Goal: Transaction & Acquisition: Purchase product/service

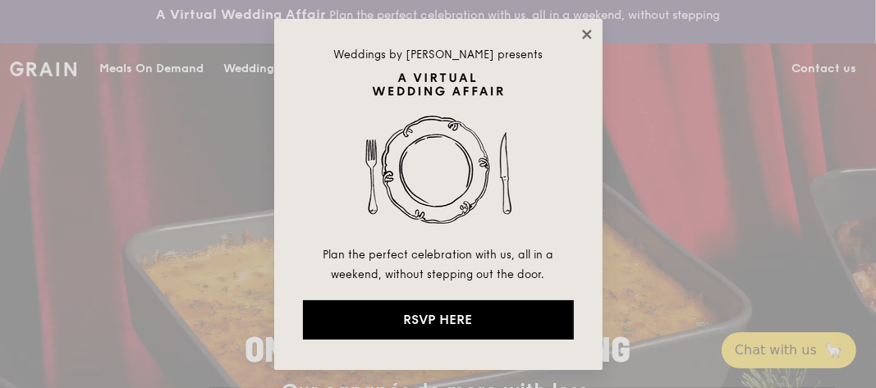
click at [590, 34] on icon at bounding box center [587, 34] width 15 height 15
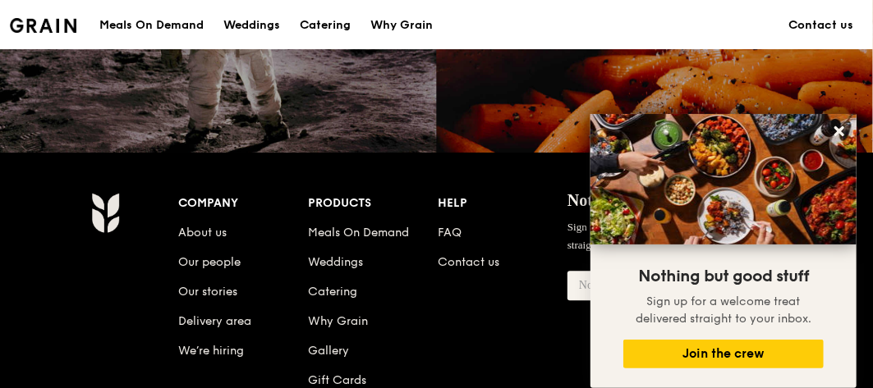
scroll to position [1724, 0]
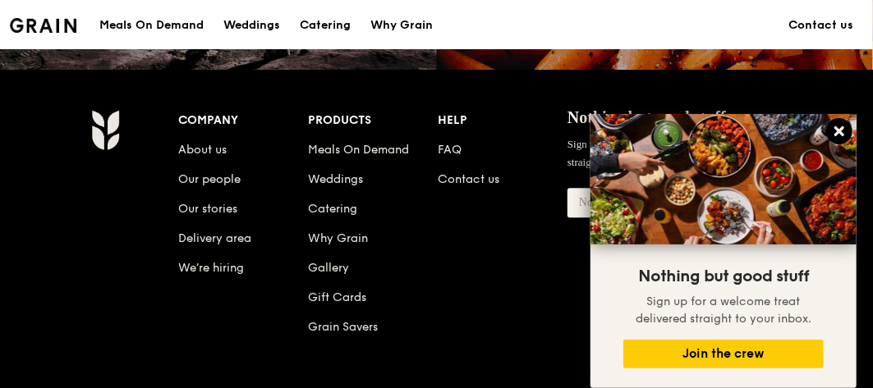
click at [850, 133] on button at bounding box center [839, 131] width 26 height 26
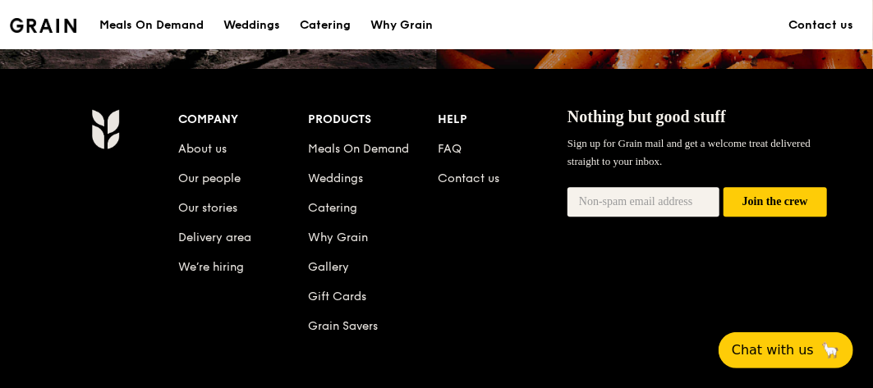
scroll to position [1643, 0]
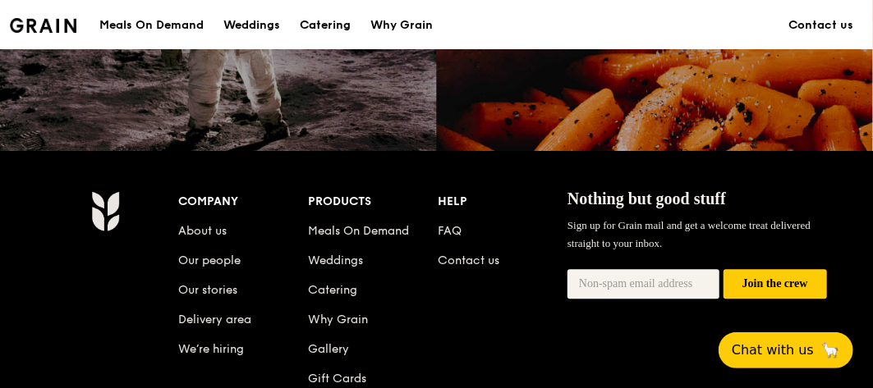
click at [323, 21] on div "Catering" at bounding box center [325, 25] width 51 height 49
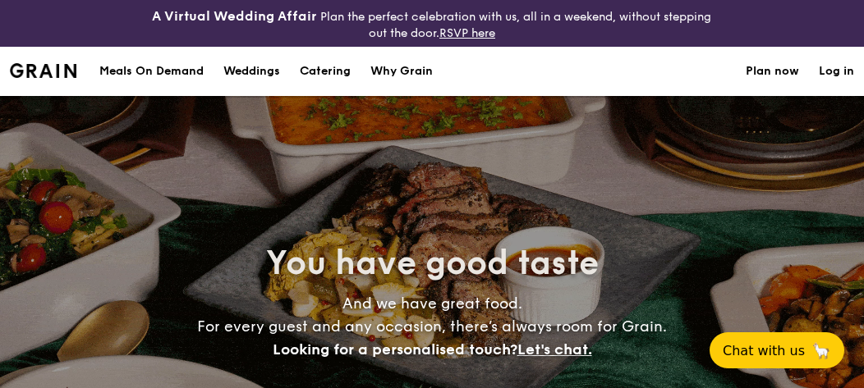
select select
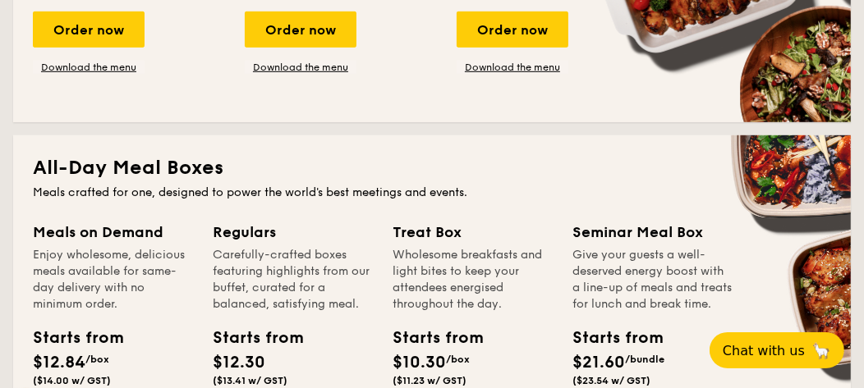
scroll to position [820, 0]
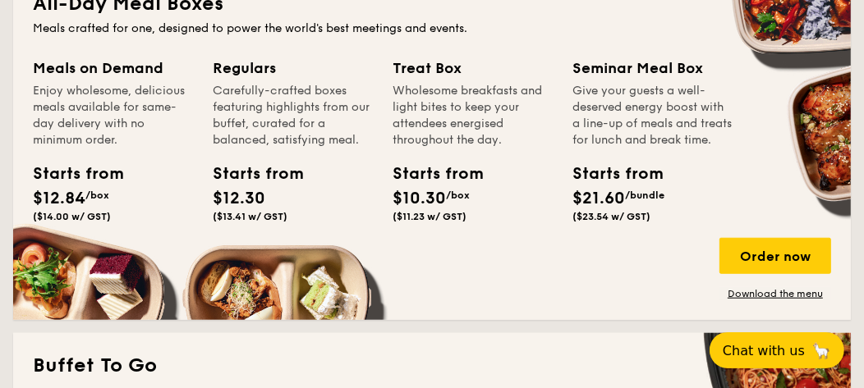
click at [249, 80] on div "Regulars Carefully-crafted boxes featuring highlights from our buffet, curated …" at bounding box center [293, 103] width 160 height 92
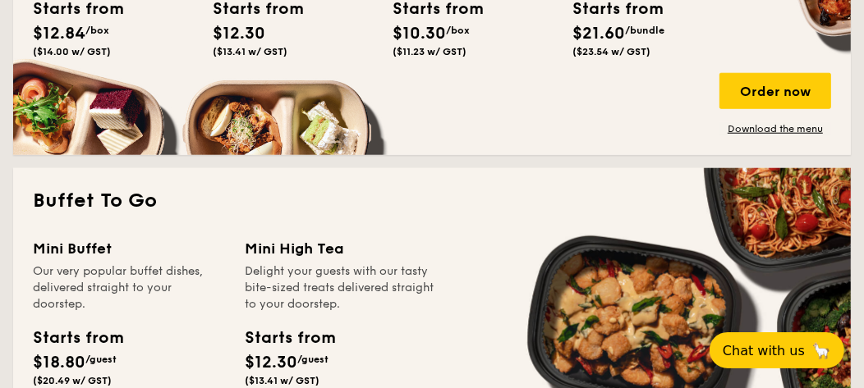
click at [262, 121] on div "Meals on Demand Enjoy wholesome, delicious meals available for same-day deliver…" at bounding box center [432, 14] width 798 height 244
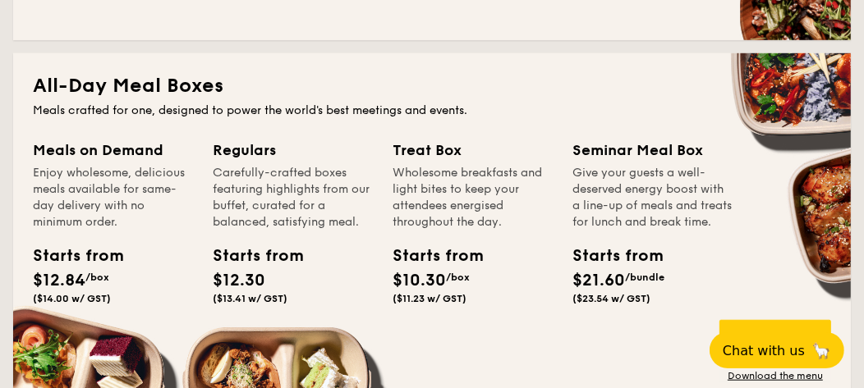
scroll to position [903, 0]
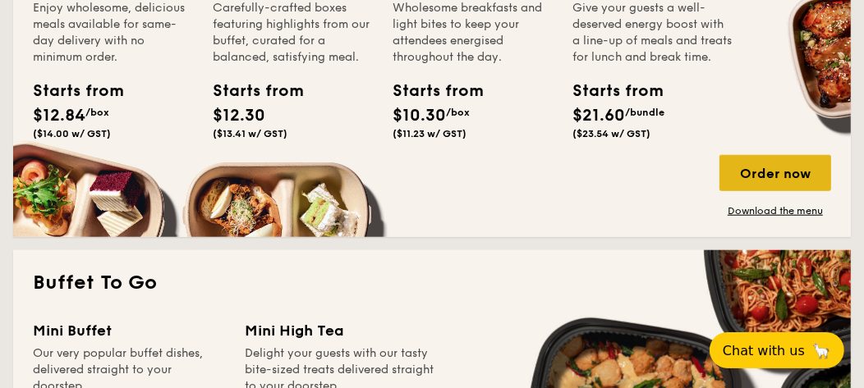
click at [781, 171] on div "Order now" at bounding box center [775, 173] width 112 height 36
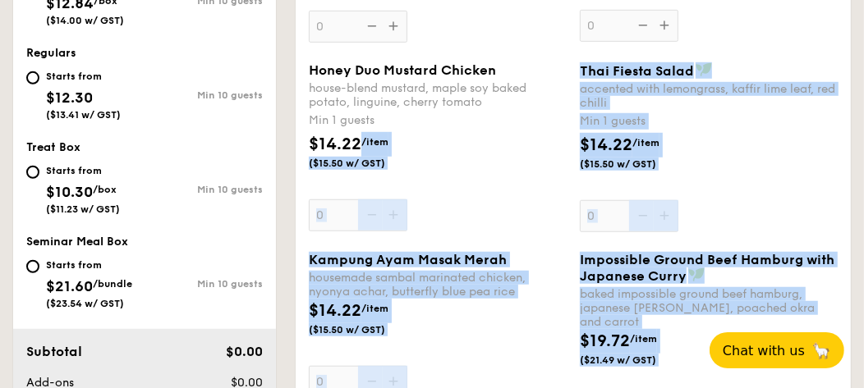
scroll to position [948, 0]
drag, startPoint x: 396, startPoint y: 132, endPoint x: 686, endPoint y: 420, distance: 409.2
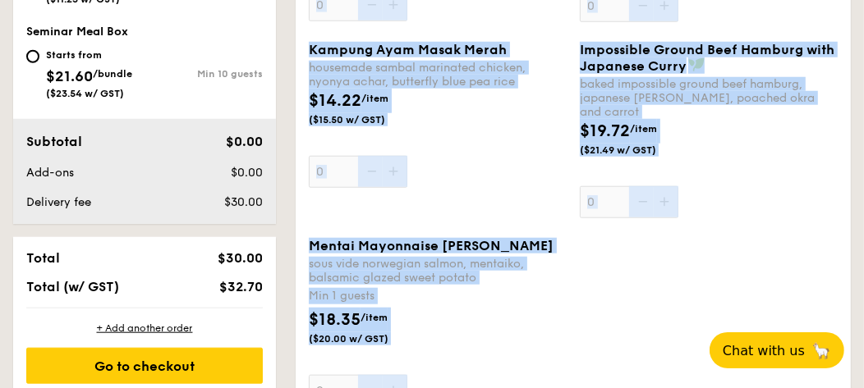
click at [763, 205] on div "Kampung Ayam Masak Merah housemade sambal marinated chicken, nyonya achar, butt…" at bounding box center [573, 140] width 542 height 196
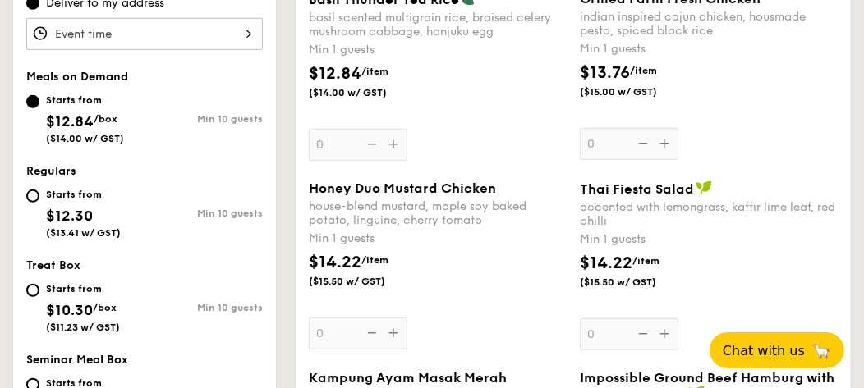
scroll to position [538, 0]
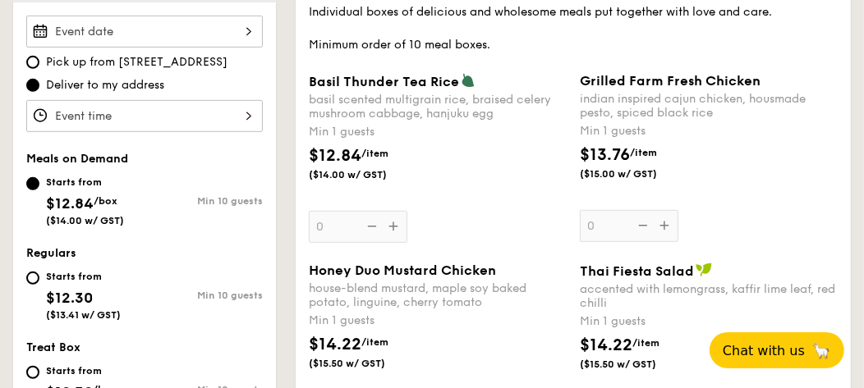
click at [26, 273] on div "Starts from $12.30 ($13.41 w/ GST)" at bounding box center [85, 294] width 118 height 54
click at [26, 273] on input "Starts from $12.30 ($13.41 w/ GST) Min 10 guests" at bounding box center [32, 278] width 13 height 13
radio input "true"
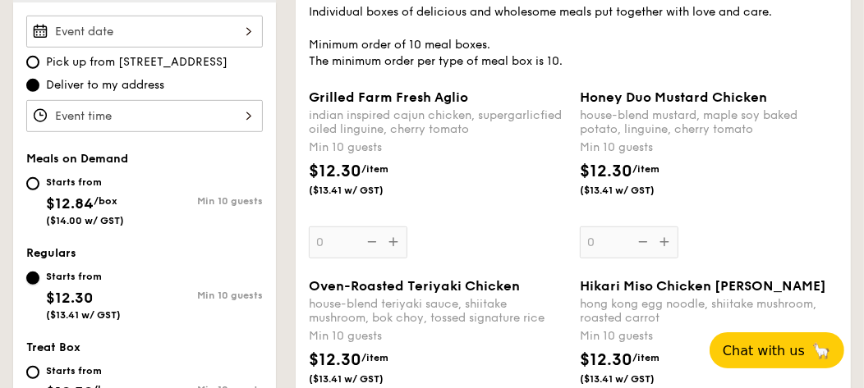
scroll to position [456, 0]
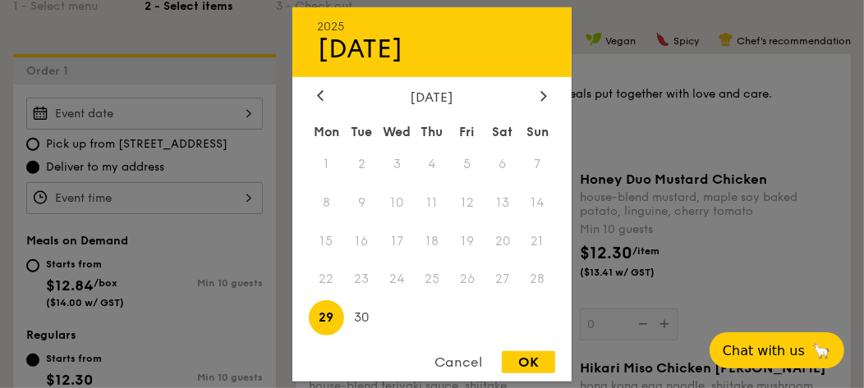
click at [245, 111] on div "2025 Sep 29 September 2025 Mon Tue Wed Thu Fri Sat Sun 1 2 3 4 5 6 7 8 9 10 11 …" at bounding box center [144, 114] width 236 height 32
click at [465, 367] on div "Cancel" at bounding box center [458, 362] width 80 height 22
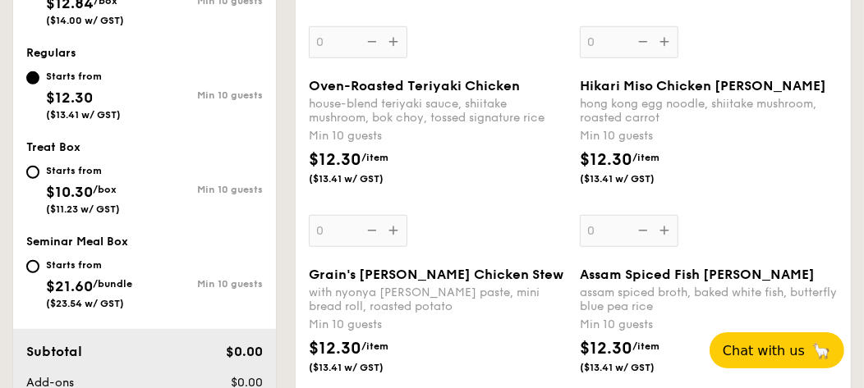
scroll to position [656, 0]
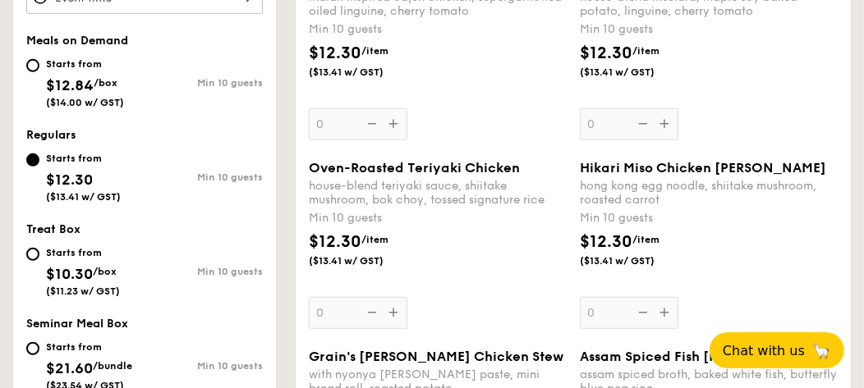
click at [43, 55] on div "Starts from $12.84 /box ($14.00 w/ GST)" at bounding box center [85, 81] width 118 height 54
click at [39, 59] on input "Starts from $12.84 /box ($14.00 w/ GST) Min 10 guests" at bounding box center [32, 65] width 13 height 13
radio input "true"
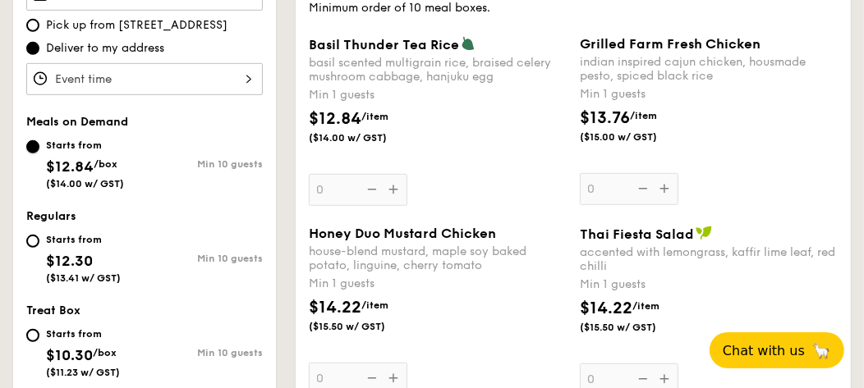
scroll to position [410, 0]
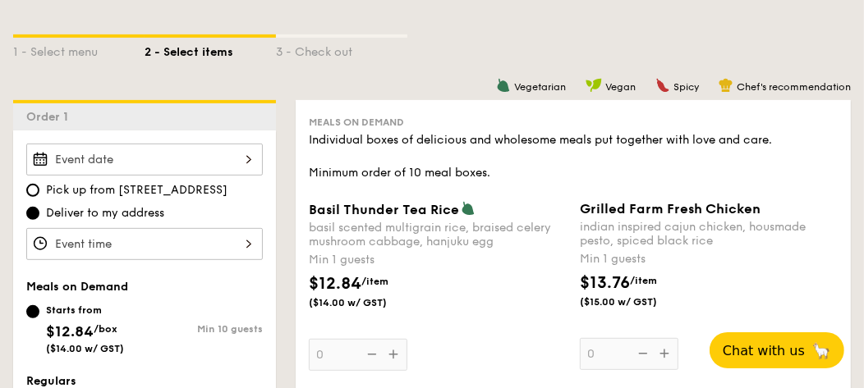
drag, startPoint x: 283, startPoint y: 2, endPoint x: 252, endPoint y: 80, distance: 84.0
click at [252, 80] on div "1 - Select menu 2 - Select items 3 - Check out" at bounding box center [431, 47] width 837 height 105
click at [40, 46] on div "1 - Select menu" at bounding box center [78, 49] width 131 height 23
select select
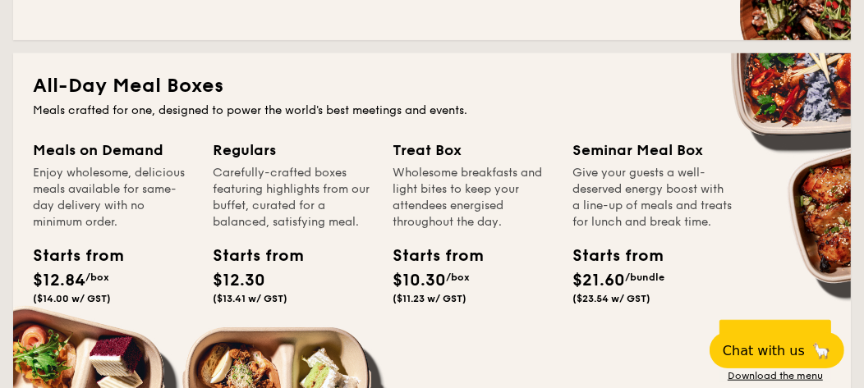
scroll to position [820, 0]
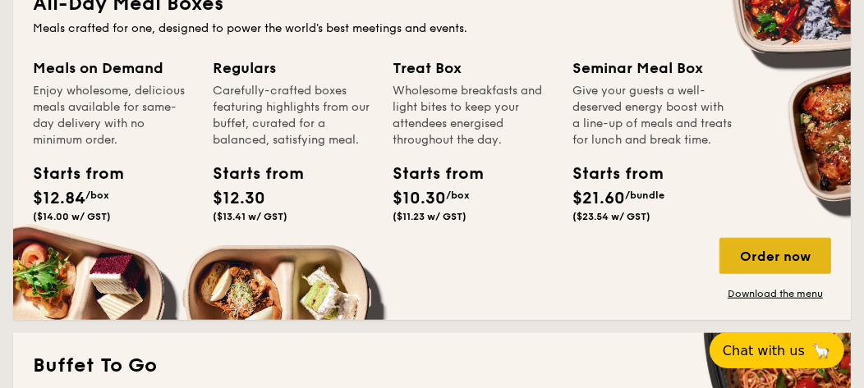
click at [775, 250] on div "Order now" at bounding box center [775, 256] width 112 height 36
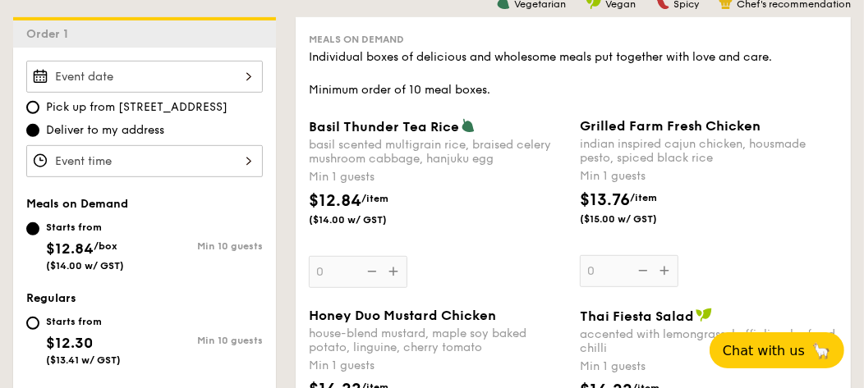
scroll to position [328, 0]
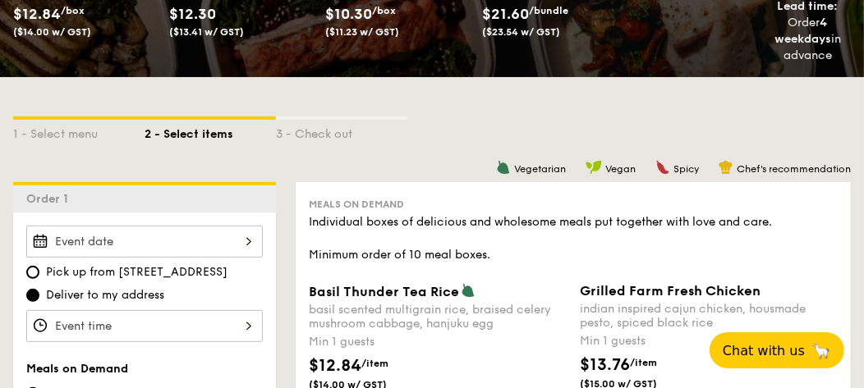
click at [240, 237] on div at bounding box center [144, 242] width 236 height 32
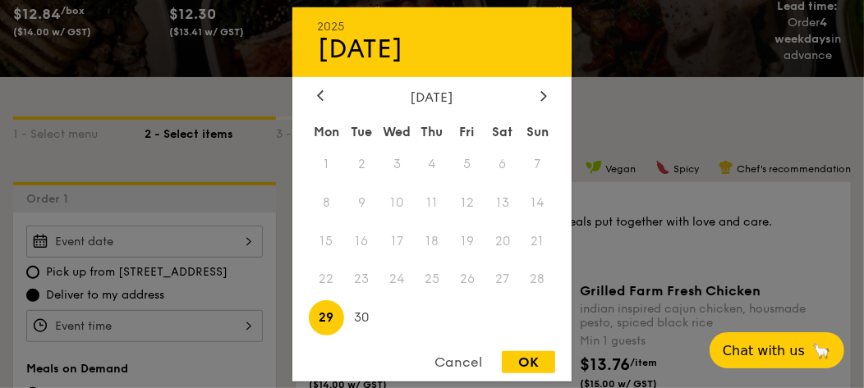
click at [444, 364] on div "Cancel" at bounding box center [458, 362] width 80 height 22
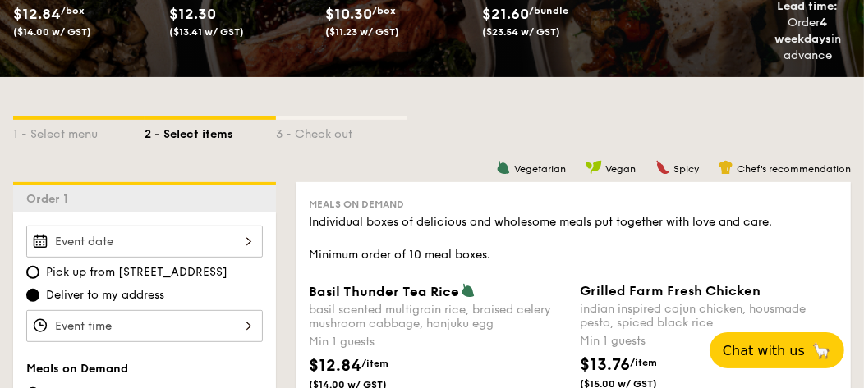
scroll to position [493, 0]
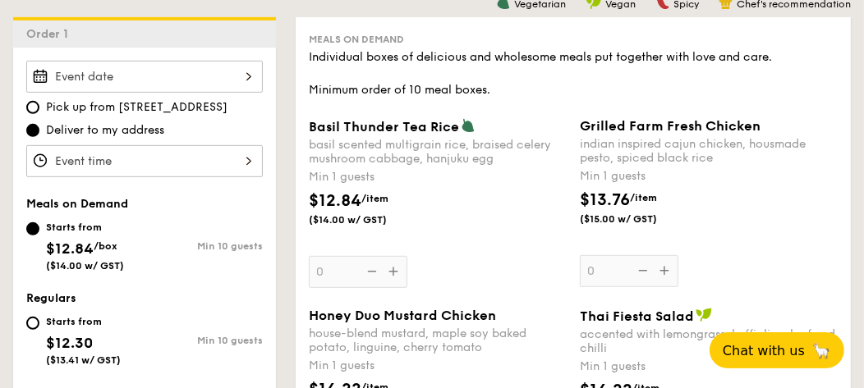
click at [245, 155] on div at bounding box center [144, 161] width 236 height 32
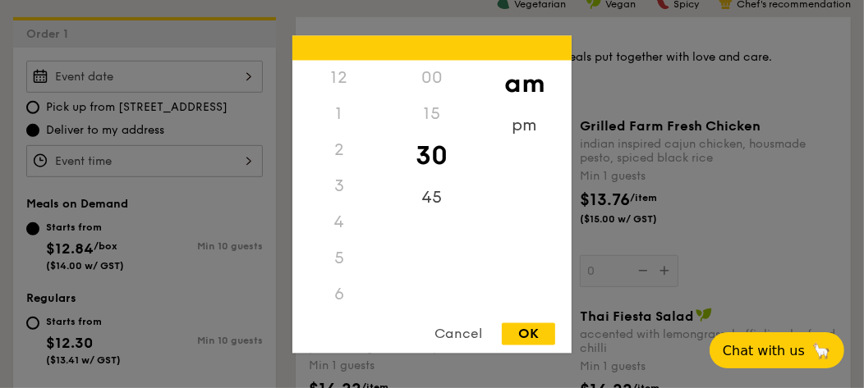
scroll to position [179, 0]
click at [465, 335] on div "Cancel" at bounding box center [458, 334] width 80 height 22
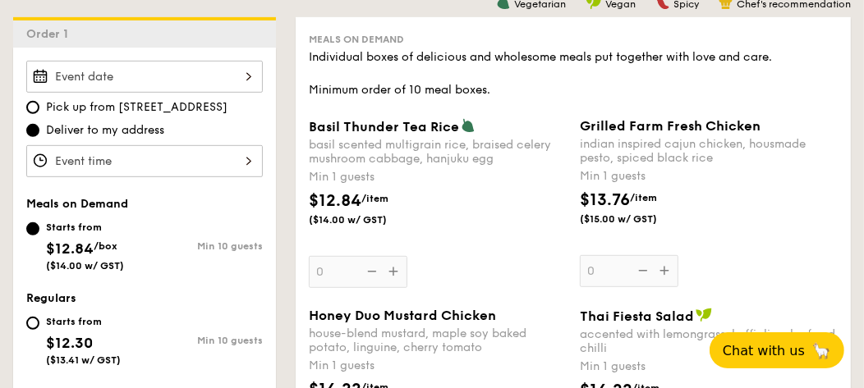
scroll to position [738, 0]
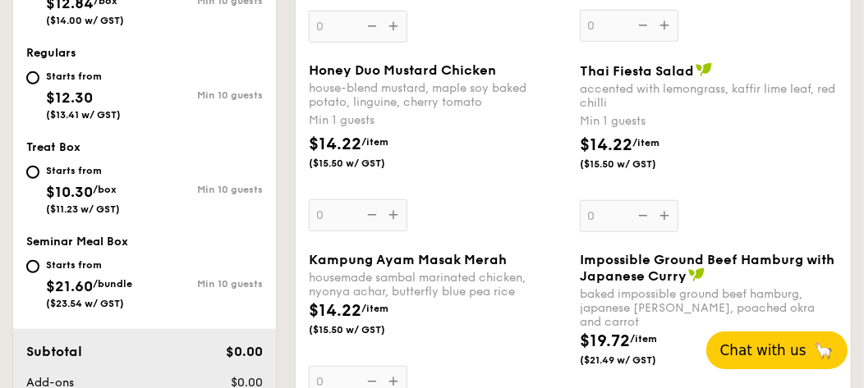
click at [764, 350] on span "Chat with us" at bounding box center [763, 350] width 86 height 16
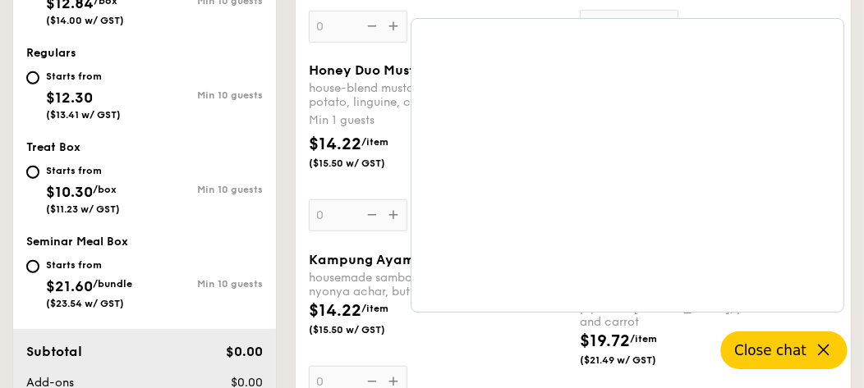
click at [823, 354] on icon at bounding box center [823, 351] width 20 height 20
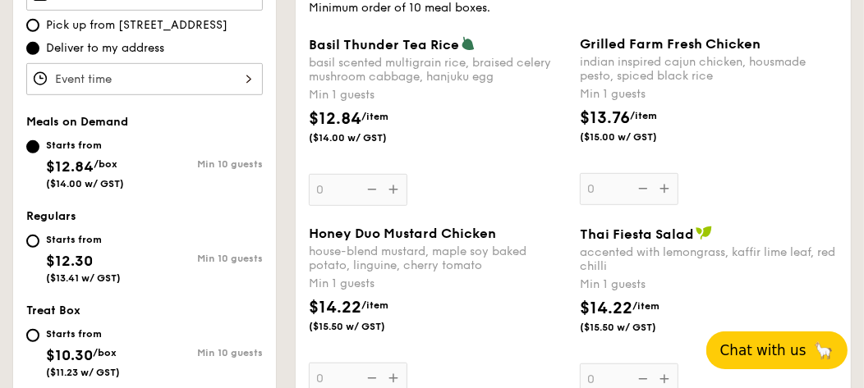
scroll to position [410, 0]
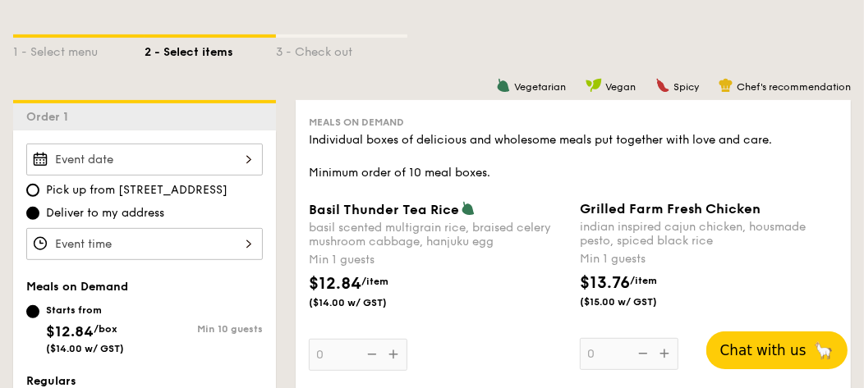
click at [241, 161] on div at bounding box center [144, 160] width 236 height 32
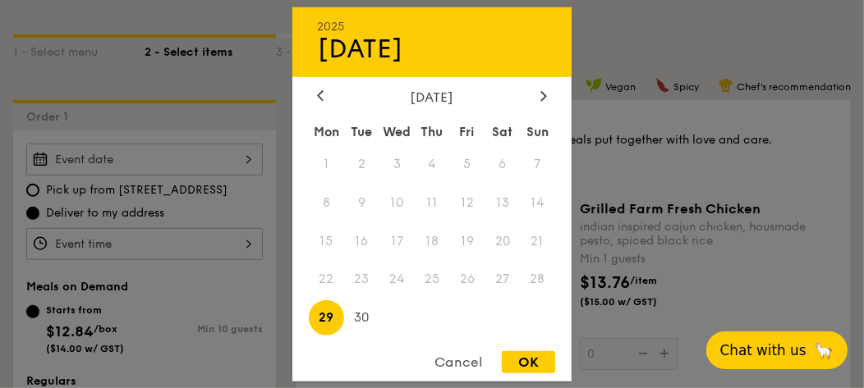
click at [451, 369] on div "Cancel" at bounding box center [458, 362] width 80 height 22
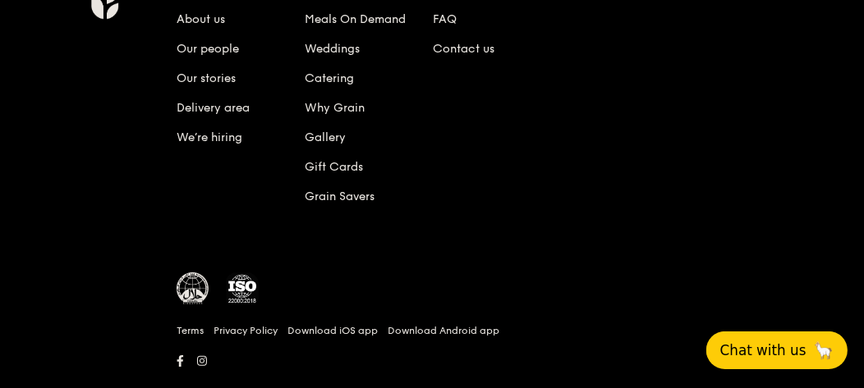
scroll to position [3769, 0]
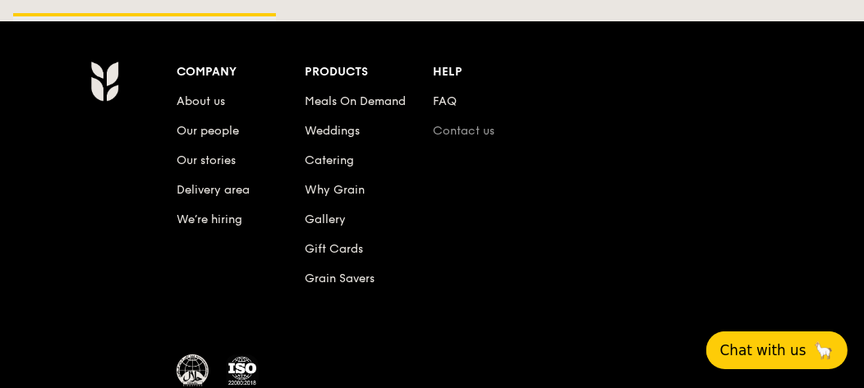
click at [474, 124] on link "Contact us" at bounding box center [464, 131] width 62 height 14
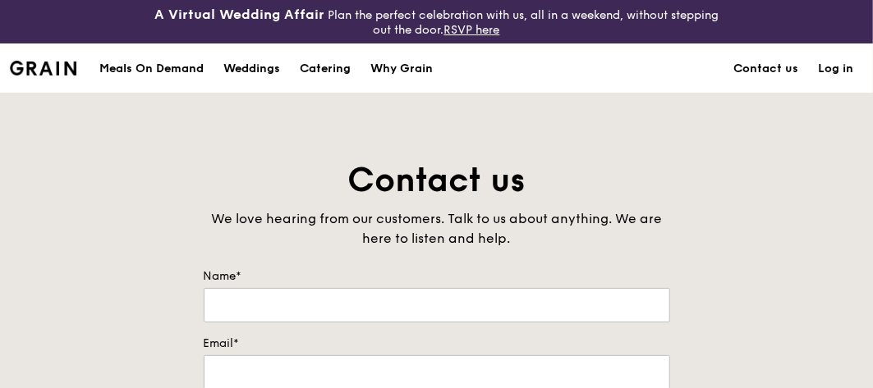
click at [159, 71] on div "Meals On Demand" at bounding box center [151, 68] width 104 height 49
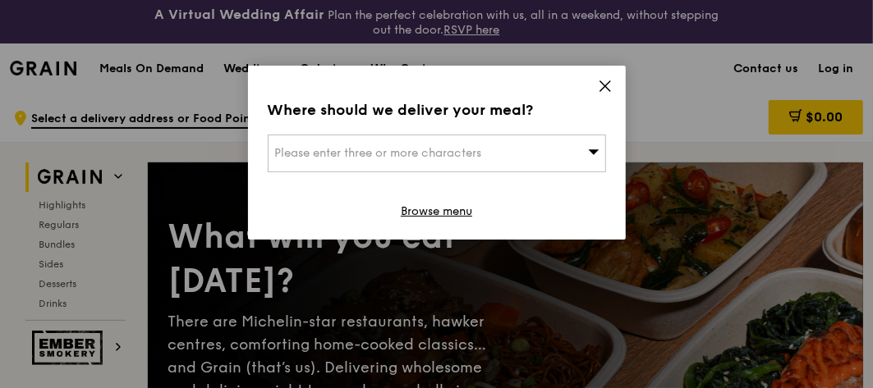
click at [607, 87] on icon at bounding box center [605, 86] width 15 height 15
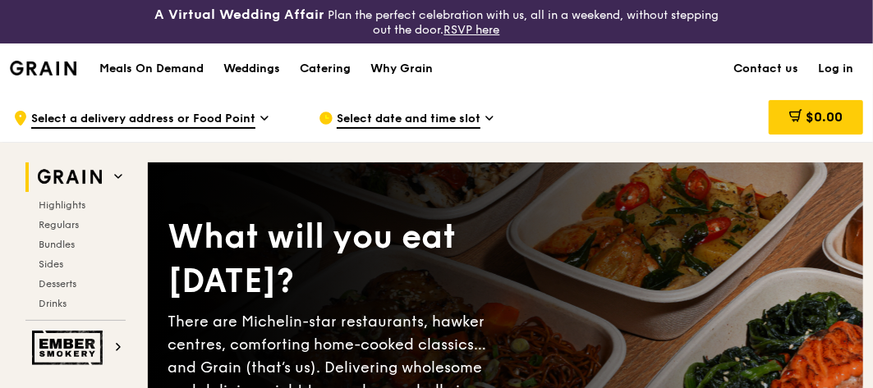
click at [169, 71] on h1 "Meals On Demand" at bounding box center [151, 69] width 104 height 16
click at [158, 68] on h1 "Meals On Demand" at bounding box center [151, 69] width 104 height 16
click at [183, 126] on span "Select a delivery address or Food Point" at bounding box center [143, 120] width 224 height 18
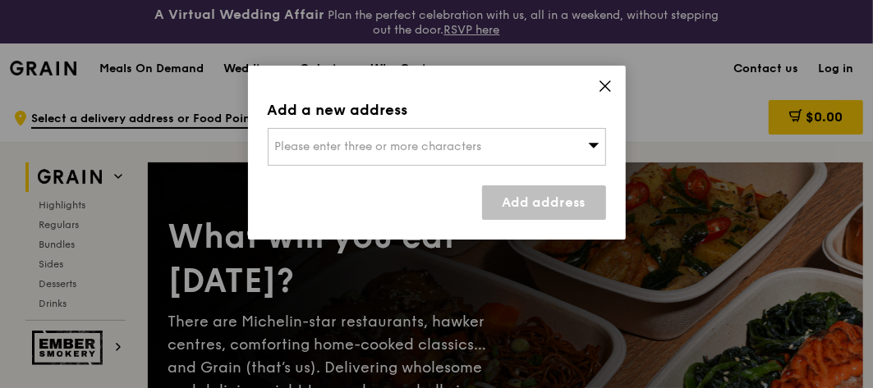
click at [607, 82] on icon at bounding box center [605, 86] width 10 height 10
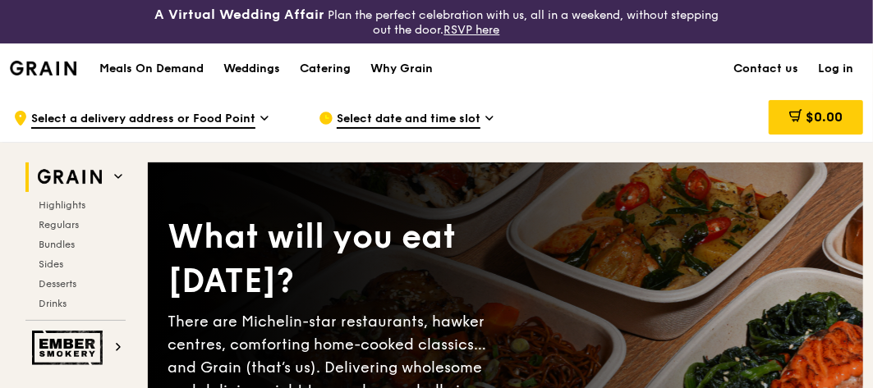
click at [486, 121] on icon at bounding box center [489, 118] width 8 height 15
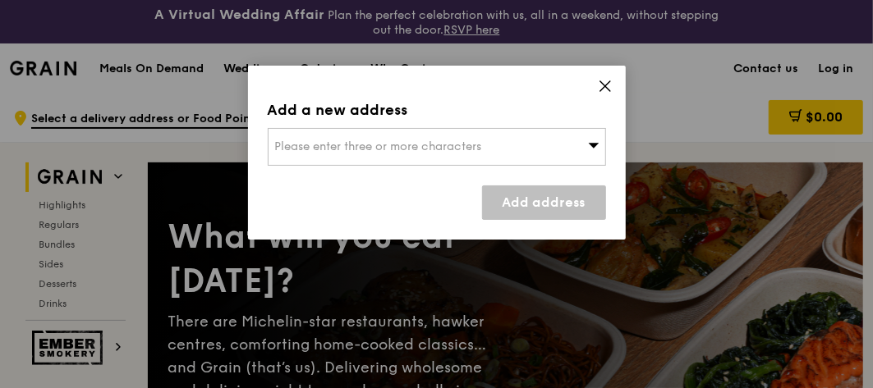
click at [605, 85] on icon at bounding box center [605, 86] width 10 height 10
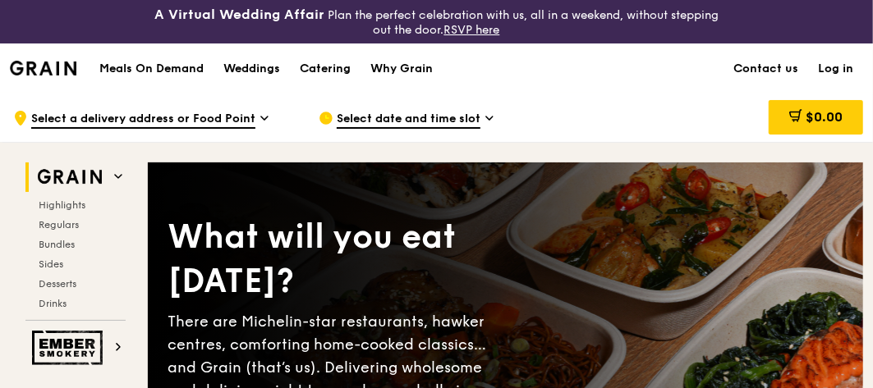
click at [77, 119] on span "Select a delivery address or Food Point" at bounding box center [143, 120] width 224 height 18
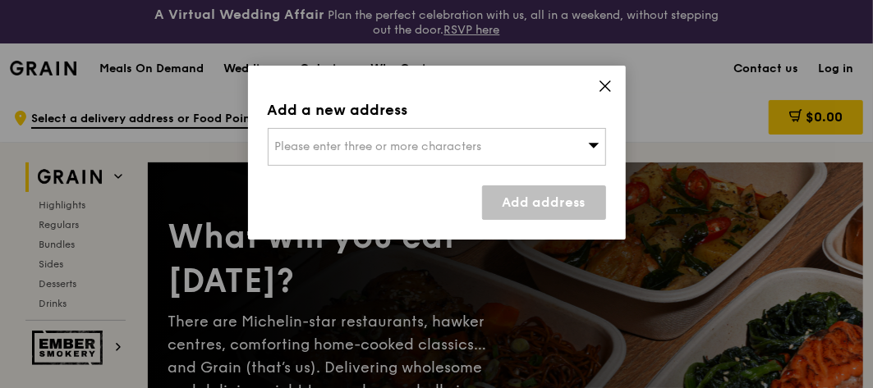
click at [608, 90] on icon at bounding box center [605, 86] width 15 height 15
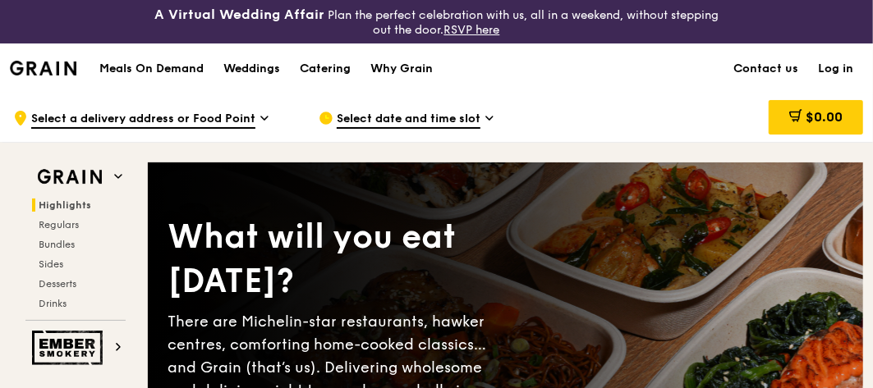
click at [124, 65] on h1 "Meals On Demand" at bounding box center [151, 69] width 104 height 16
click at [117, 124] on span "Select a delivery address or Food Point" at bounding box center [143, 120] width 224 height 18
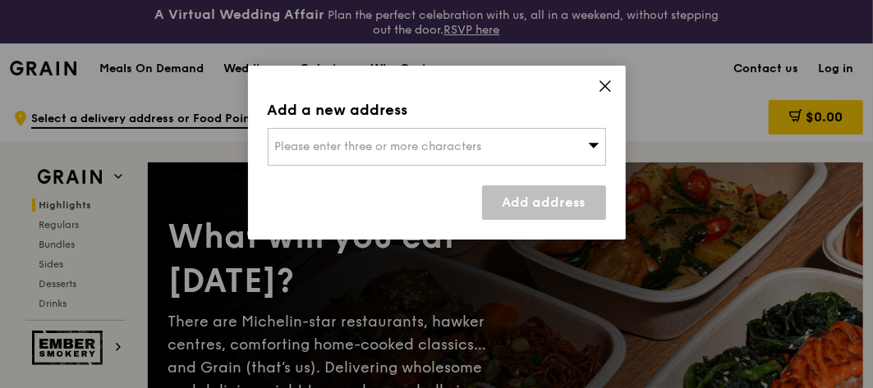
click at [302, 145] on span "Please enter three or more characters" at bounding box center [378, 147] width 207 height 14
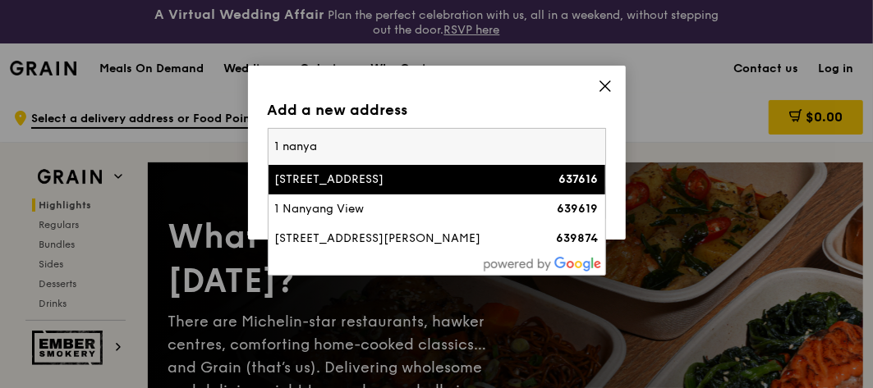
type input "1 nanya"
click at [319, 178] on div "[STREET_ADDRESS]" at bounding box center [396, 180] width 243 height 16
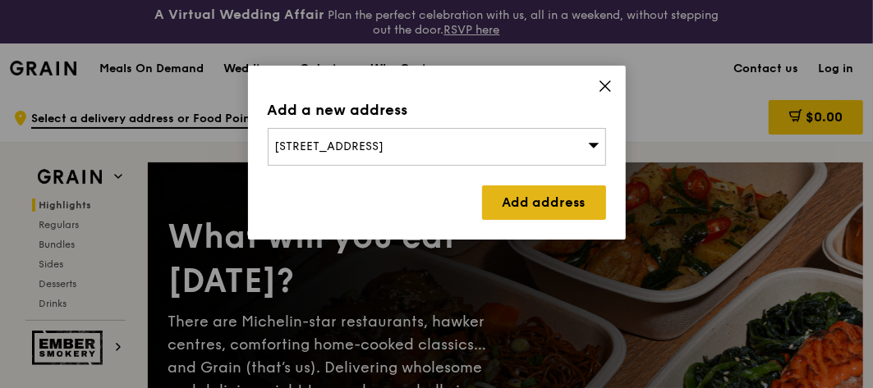
click at [511, 194] on link "Add address" at bounding box center [544, 203] width 124 height 34
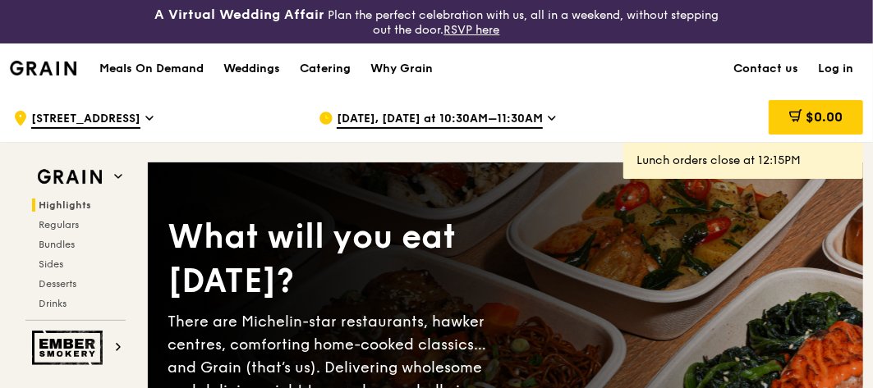
click at [548, 121] on icon at bounding box center [552, 118] width 8 height 15
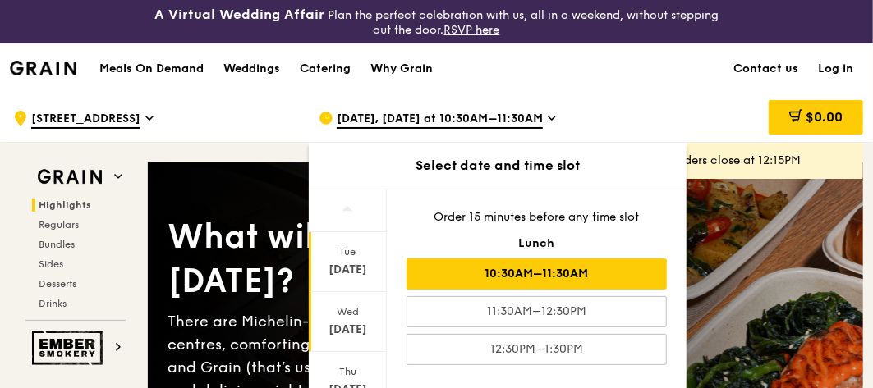
click at [344, 323] on div "[DATE]" at bounding box center [347, 330] width 73 height 16
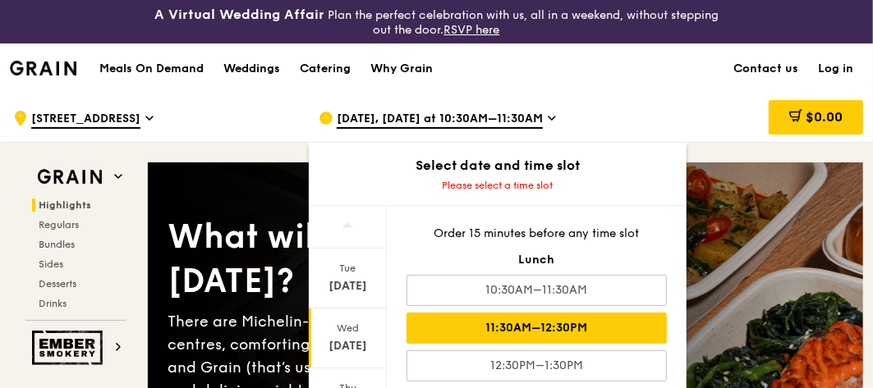
click at [537, 321] on div "11:30AM–12:30PM" at bounding box center [536, 328] width 260 height 31
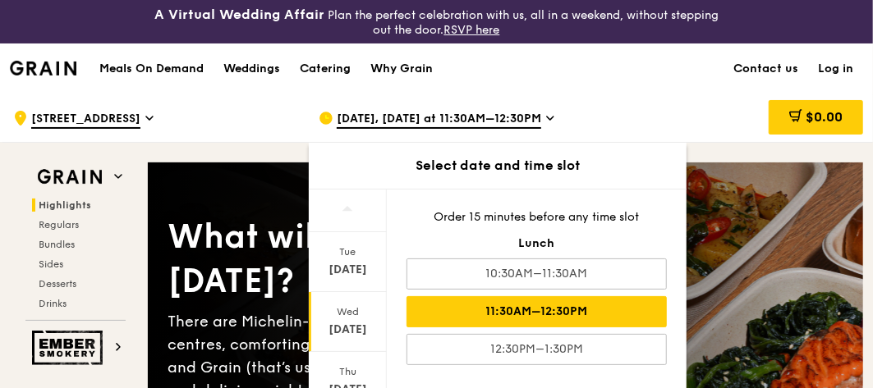
scroll to position [89, 0]
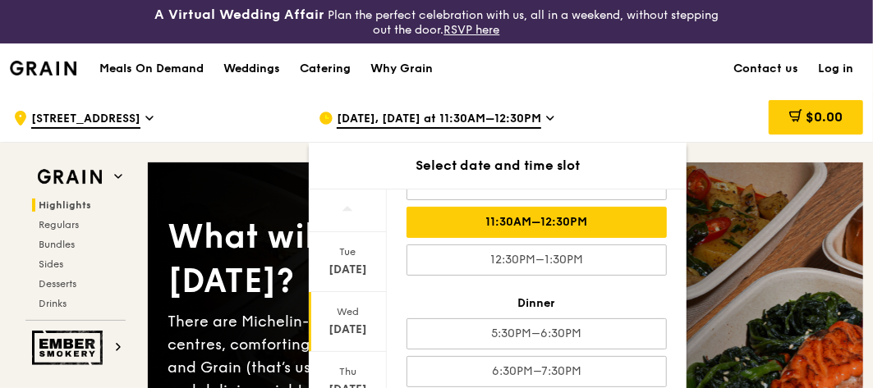
click at [580, 213] on div "11:30AM–12:30PM" at bounding box center [536, 222] width 260 height 31
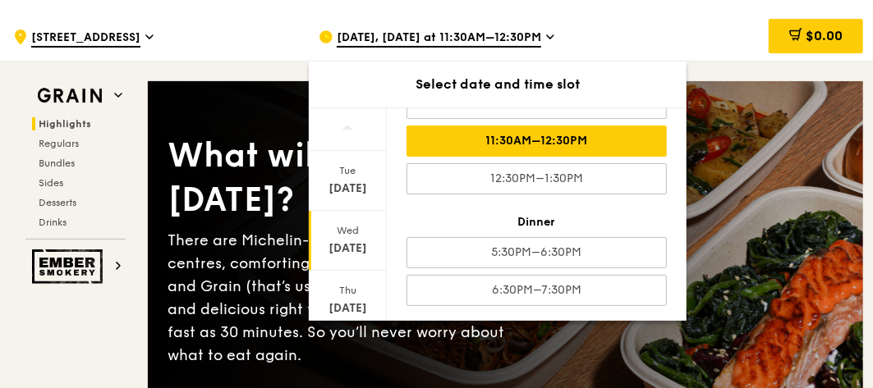
click at [731, 242] on div "What will you eat [DATE]? There are Michelin-star restaurants, hawker centres, …" at bounding box center [505, 253] width 715 height 279
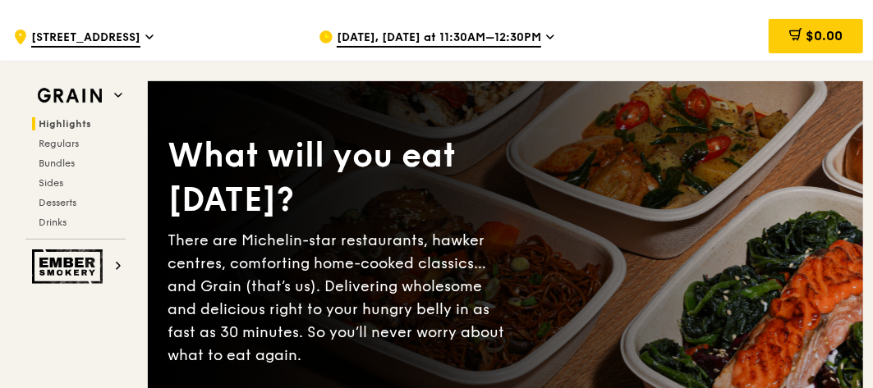
scroll to position [0, 0]
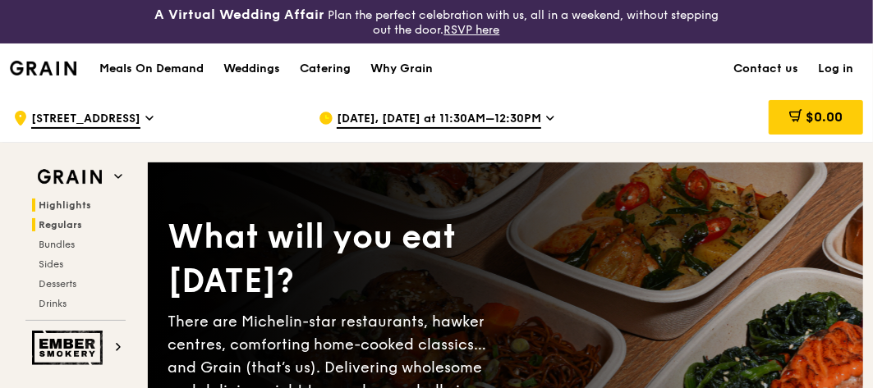
click at [66, 223] on span "Regulars" at bounding box center [61, 224] width 44 height 11
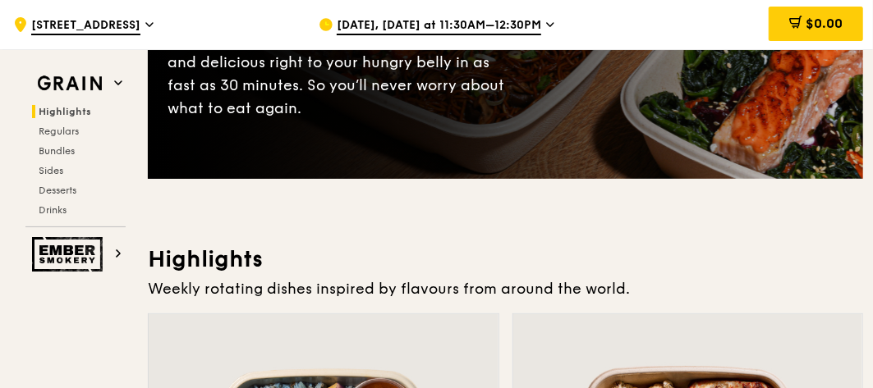
scroll to position [163, 0]
